Goal: Information Seeking & Learning: Learn about a topic

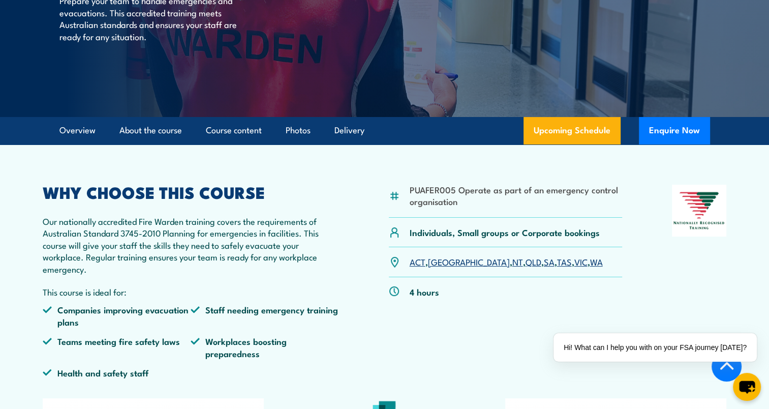
scroll to position [203, 0]
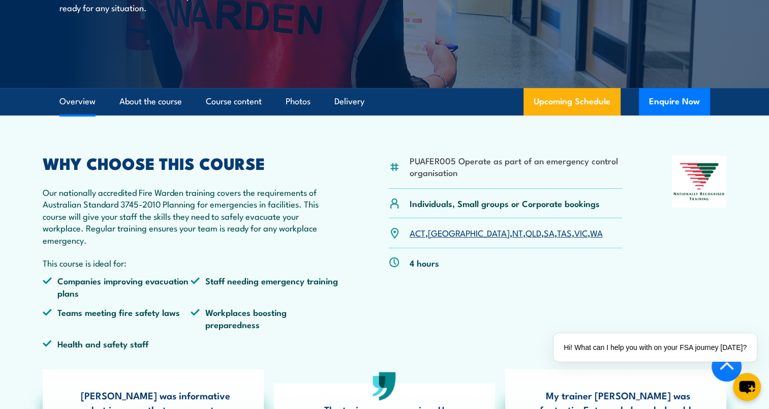
click at [557, 230] on link "TAS" at bounding box center [564, 232] width 15 height 12
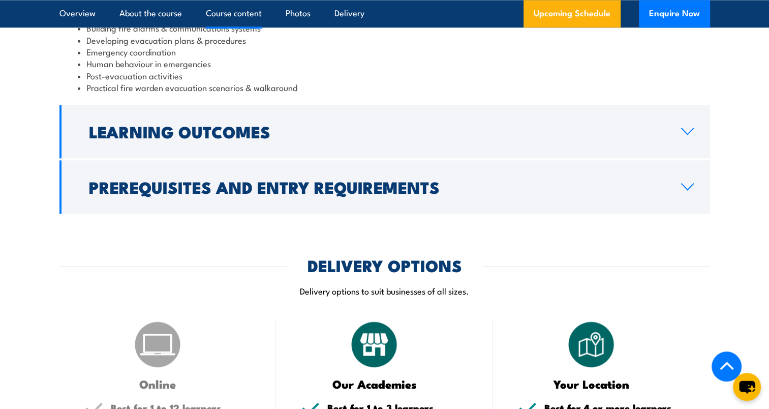
scroll to position [1230, 0]
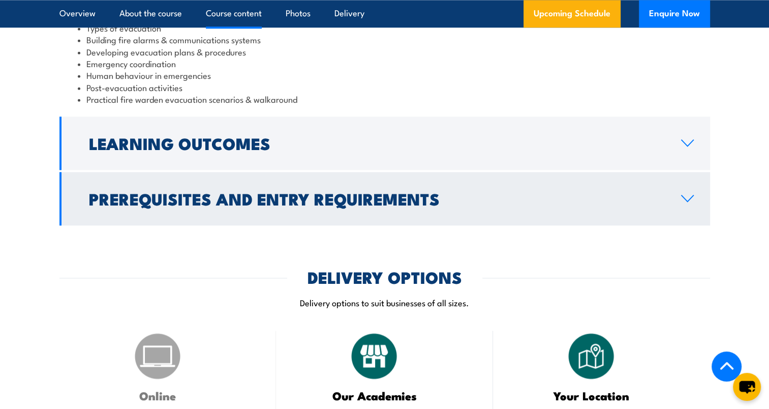
click at [687, 191] on link "Prerequisites and Entry Requirements" at bounding box center [384, 198] width 651 height 53
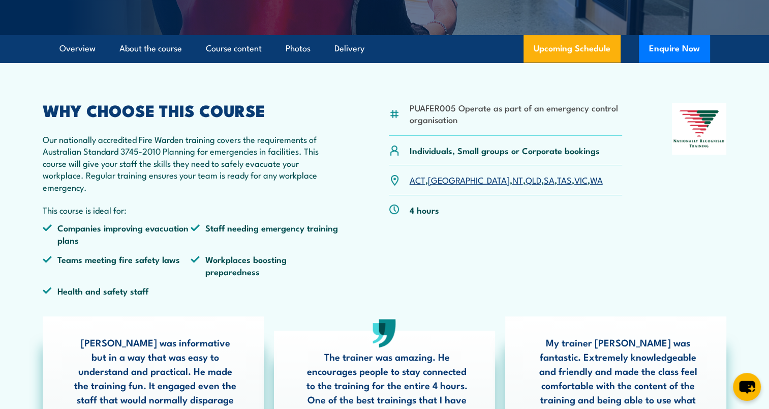
scroll to position [120, 0]
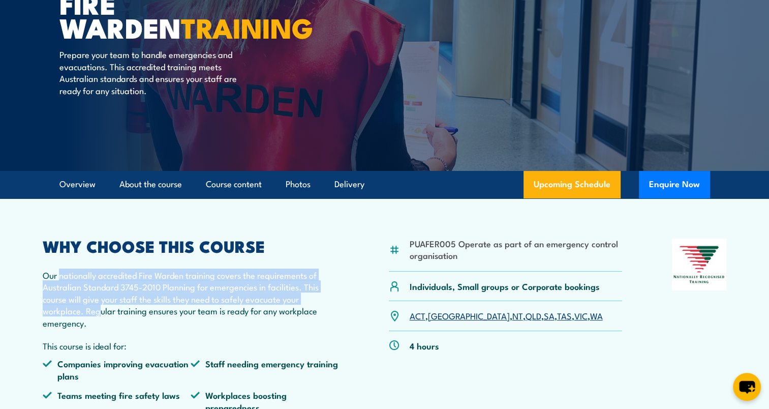
drag, startPoint x: 61, startPoint y: 277, endPoint x: 100, endPoint y: 309, distance: 50.5
click at [100, 309] on p "Our nationally accredited Fire Warden training covers the requirements of Austr…" at bounding box center [191, 298] width 297 height 59
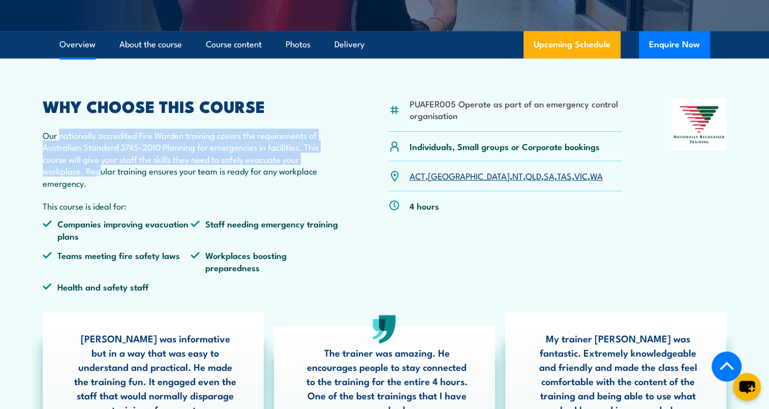
scroll to position [254, 0]
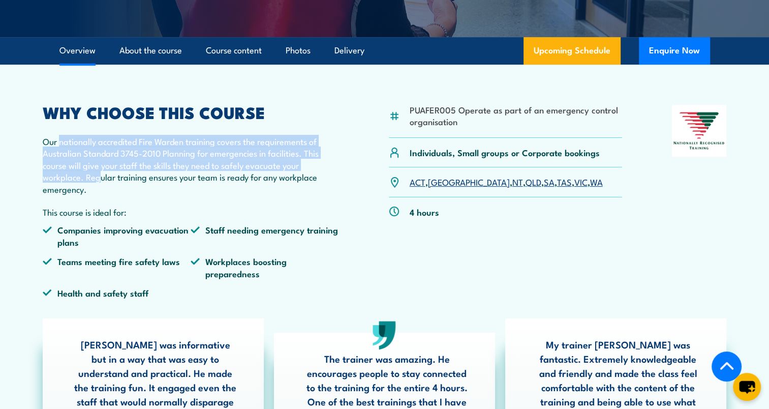
click at [197, 151] on p "Our nationally accredited Fire Warden training covers the requirements of Austr…" at bounding box center [191, 164] width 297 height 59
drag, startPoint x: 62, startPoint y: 141, endPoint x: 81, endPoint y: 175, distance: 39.0
click at [81, 175] on p "Our nationally accredited Fire Warden training covers the requirements of Austr…" at bounding box center [191, 164] width 297 height 59
copy p "ationally accredited Fire Warden training covers the requirements of Australian…"
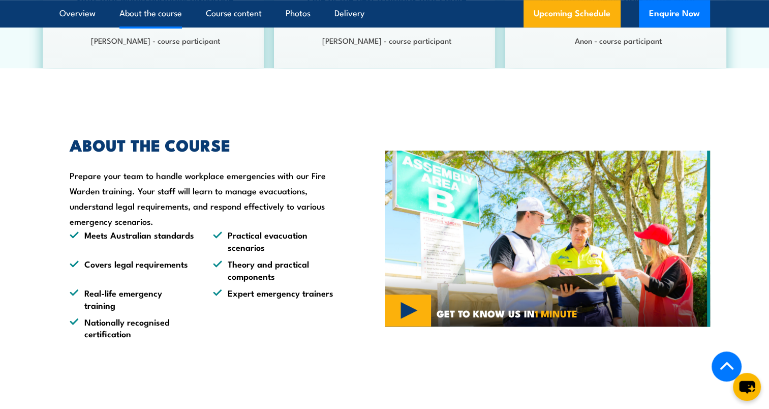
scroll to position [661, 0]
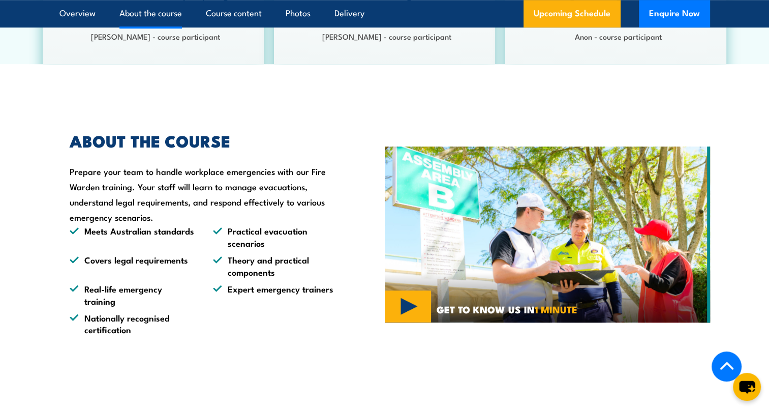
drag, startPoint x: 72, startPoint y: 172, endPoint x: 154, endPoint y: 217, distance: 94.0
click at [154, 217] on div "ABOUT THE COURSE Prepare your team to handle workplace emergencies with our Fir…" at bounding box center [198, 234] width 279 height 202
drag, startPoint x: 154, startPoint y: 217, endPoint x: 173, endPoint y: 214, distance: 19.1
click at [173, 214] on div "ABOUT THE COURSE Prepare your team to handle workplace emergencies with our Fir…" at bounding box center [198, 234] width 279 height 202
click at [179, 215] on div "ABOUT THE COURSE Prepare your team to handle workplace emergencies with our Fir…" at bounding box center [198, 234] width 279 height 202
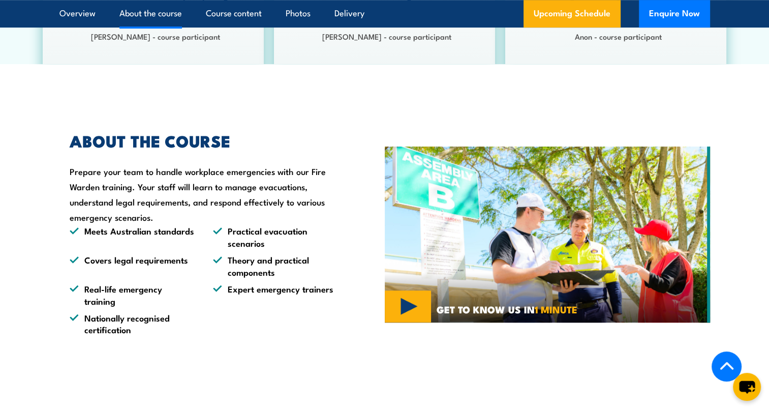
drag, startPoint x: 193, startPoint y: 188, endPoint x: 204, endPoint y: 212, distance: 26.8
click at [204, 212] on div "ABOUT THE COURSE Prepare your team to handle workplace emergencies with our Fir…" at bounding box center [198, 234] width 279 height 202
copy div "earn to manage evacuations, understand legal requirements, and respond effectiv…"
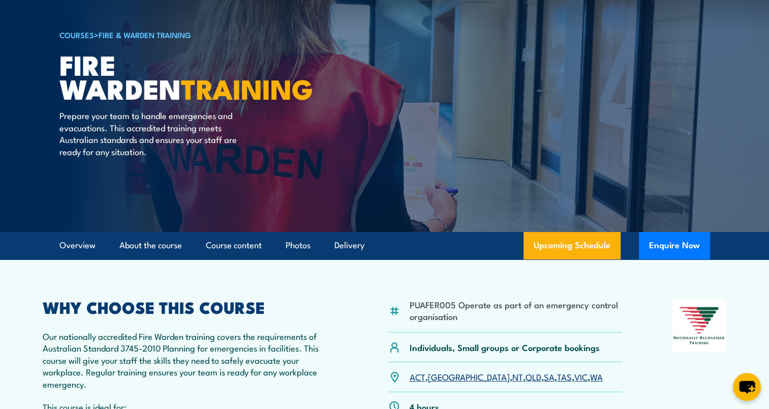
scroll to position [0, 0]
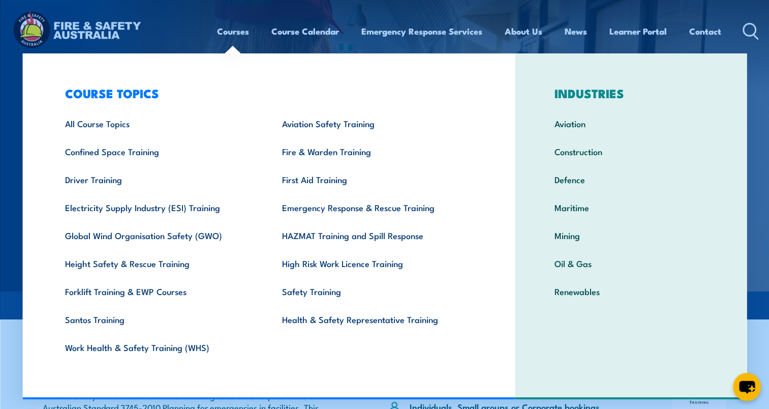
click at [232, 31] on link "Courses" at bounding box center [233, 31] width 32 height 27
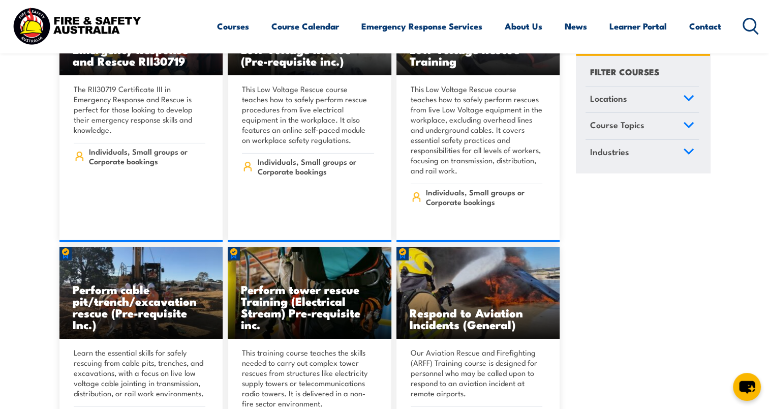
scroll to position [3406, 0]
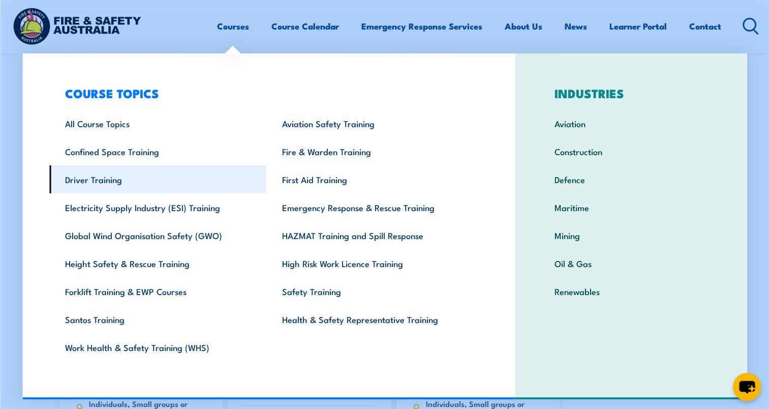
click at [93, 179] on link "Driver Training" at bounding box center [157, 179] width 217 height 28
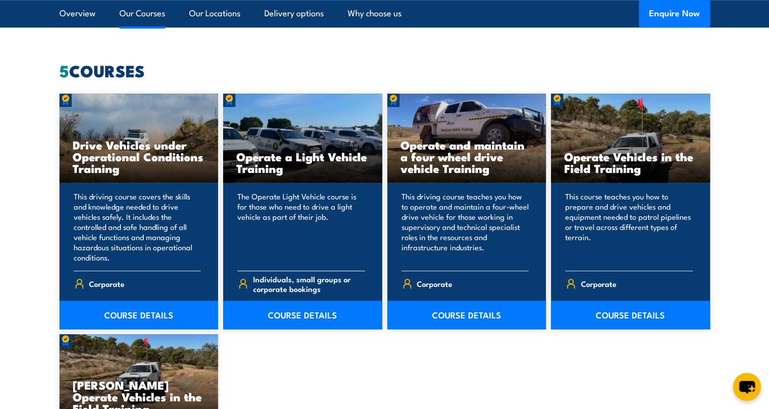
scroll to position [813, 0]
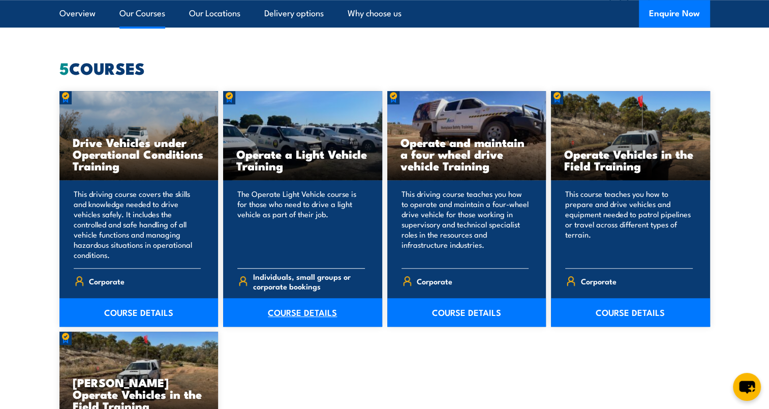
click at [294, 309] on link "COURSE DETAILS" at bounding box center [302, 312] width 159 height 28
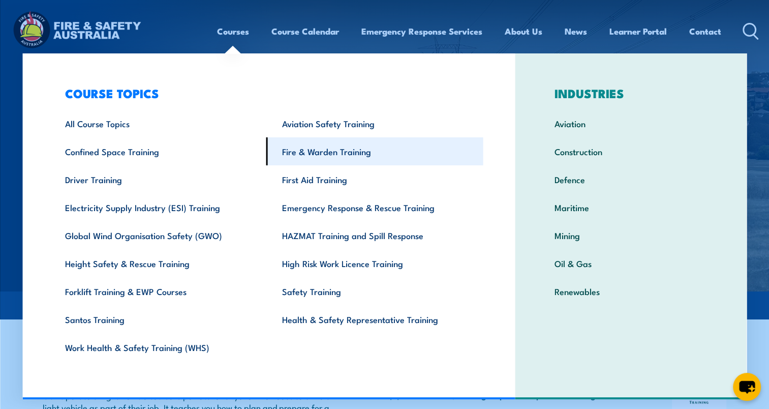
click at [306, 148] on link "Fire & Warden Training" at bounding box center [374, 151] width 217 height 28
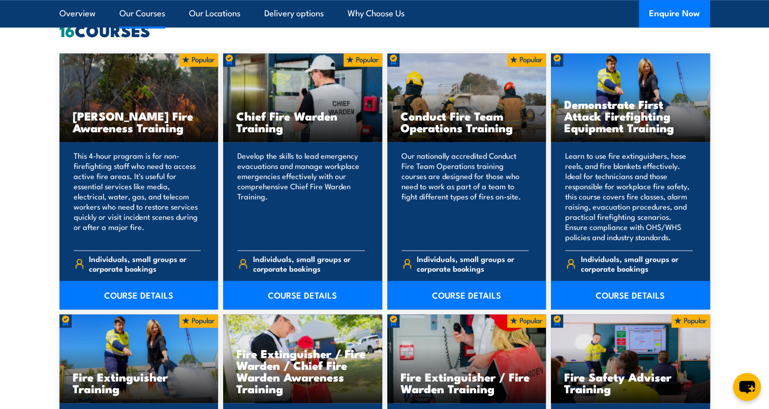
scroll to position [813, 0]
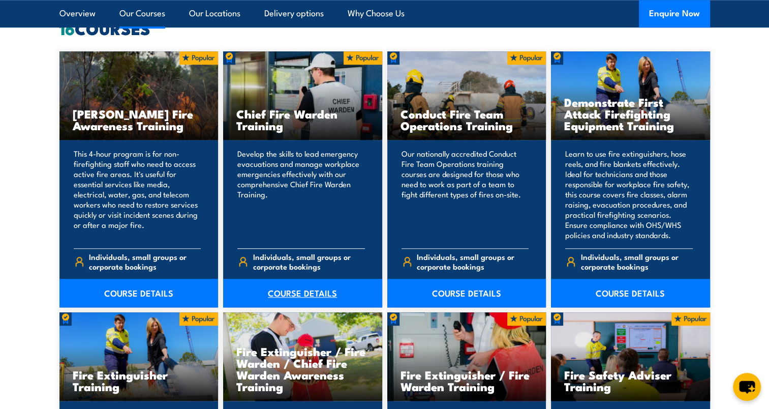
click at [289, 291] on link "COURSE DETAILS" at bounding box center [302, 293] width 159 height 28
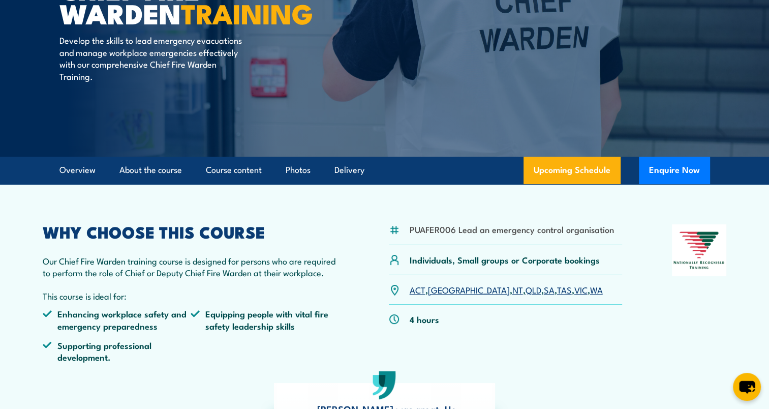
scroll to position [153, 0]
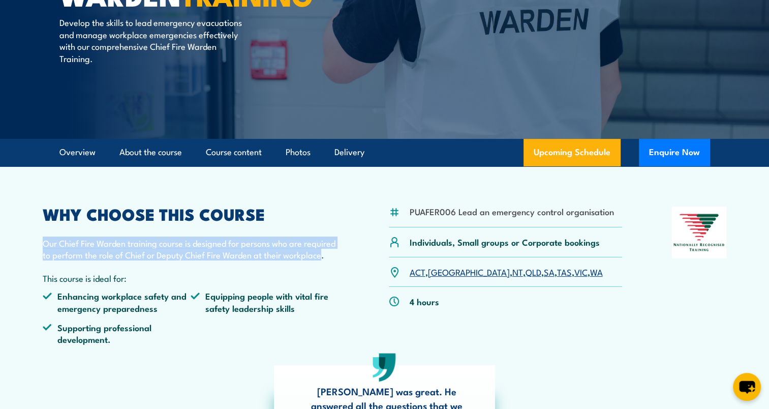
drag, startPoint x: 45, startPoint y: 244, endPoint x: 322, endPoint y: 256, distance: 277.8
click at [322, 256] on p "Our Chief Fire Warden training course is designed for persons who are required …" at bounding box center [191, 249] width 297 height 24
copy p "Our Chief Fire Warden training course is designed for persons who are required …"
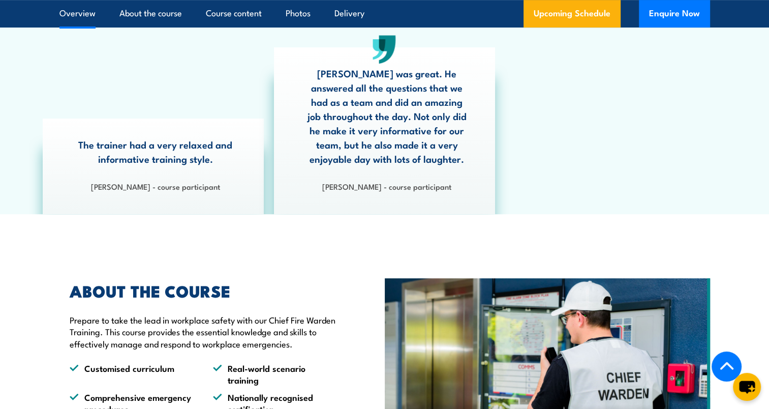
scroll to position [559, 0]
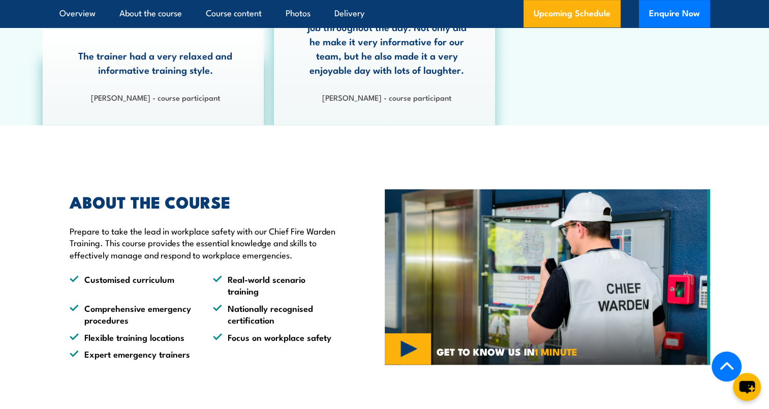
click at [183, 250] on p "Prepare to take the lead in workplace safety with our Chief Fire Warden Trainin…" at bounding box center [204, 243] width 268 height 36
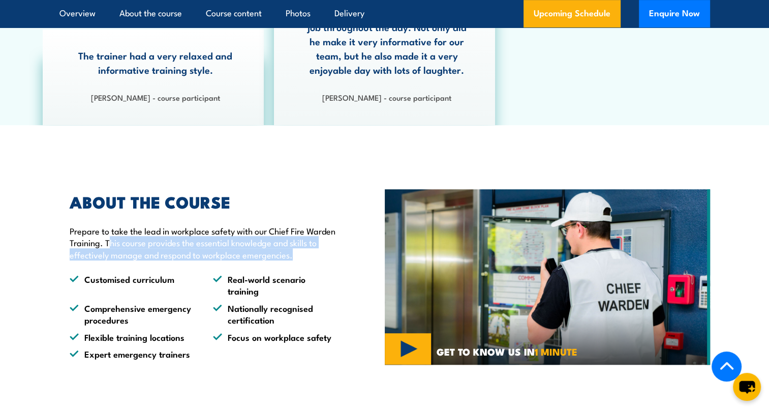
drag, startPoint x: 108, startPoint y: 242, endPoint x: 297, endPoint y: 250, distance: 189.3
click at [297, 250] on p "Prepare to take the lead in workplace safety with our Chief Fire Warden Trainin…" at bounding box center [204, 243] width 268 height 36
copy p "his course provides the essential knowledge and skills to effectively manage an…"
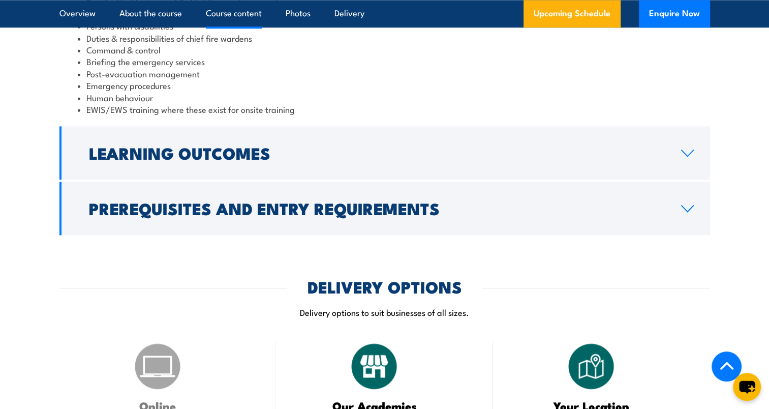
scroll to position [1119, 0]
